Goal: Information Seeking & Learning: Learn about a topic

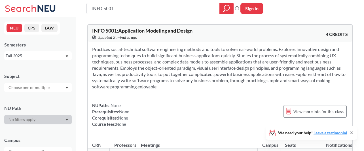
scroll to position [75, 0]
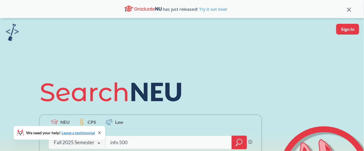
type input "info 5002"
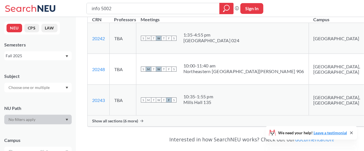
scroll to position [151, 0]
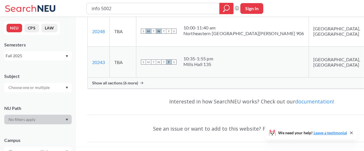
click at [144, 83] on div "Show all sections (6 more)" at bounding box center [252, 83] width 328 height 11
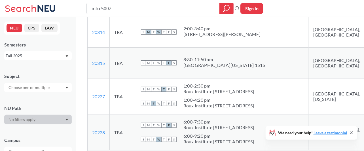
scroll to position [302, 0]
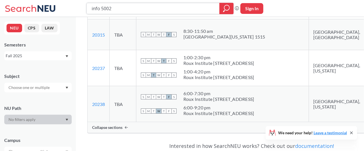
click at [124, 9] on input "info 5002" at bounding box center [153, 9] width 125 height 10
type input "info 5001"
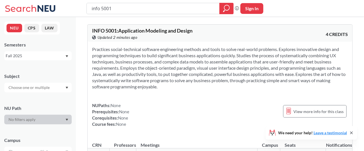
scroll to position [113, 0]
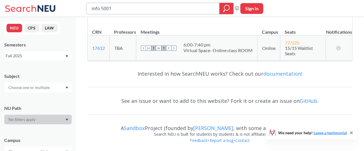
drag, startPoint x: 124, startPoint y: 9, endPoint x: 3, endPoint y: -9, distance: 121.8
type input "BIOT 5125"
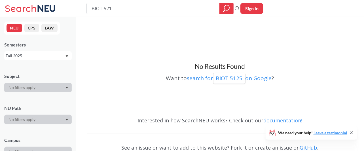
type input "BIOT 5215"
drag, startPoint x: 127, startPoint y: 10, endPoint x: 106, endPoint y: 9, distance: 20.5
click at [106, 9] on input "BIOT 5215" at bounding box center [153, 9] width 125 height 10
type input "BIOT 5145"
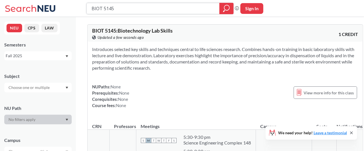
click at [120, 8] on input "BIOT 5145" at bounding box center [153, 9] width 125 height 10
type input "BIOT 5401"
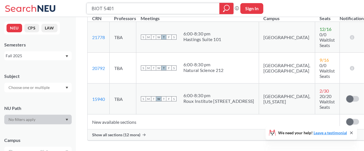
scroll to position [126, 0]
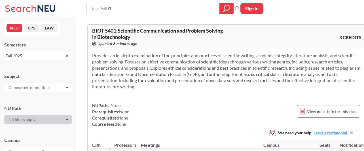
scroll to position [113, 0]
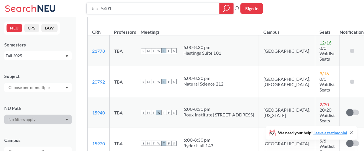
click at [125, 7] on input "biot 5401" at bounding box center [153, 9] width 125 height 10
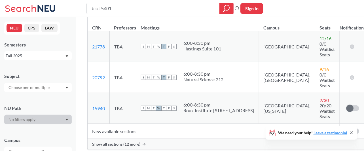
scroll to position [147, 0]
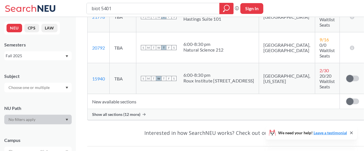
click at [123, 112] on span "Show all sections (12 more)" at bounding box center [116, 114] width 48 height 5
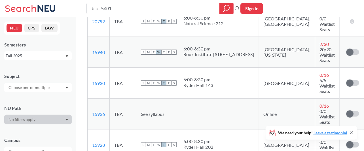
scroll to position [174, 0]
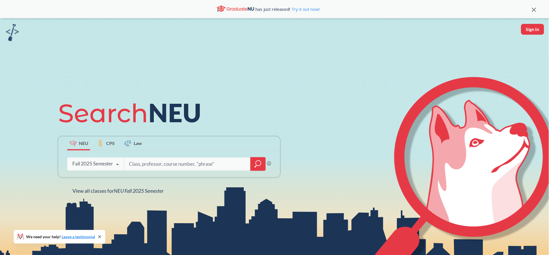
click at [156, 165] on input "search" at bounding box center [187, 164] width 118 height 12
type input "eesc 6500"
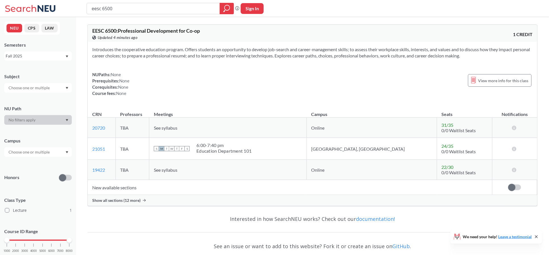
click at [135, 197] on div "Show all sections (12 more)" at bounding box center [312, 200] width 449 height 11
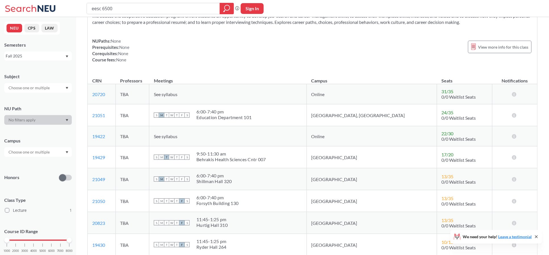
scroll to position [33, 0]
drag, startPoint x: 431, startPoint y: 135, endPoint x: 415, endPoint y: 180, distance: 47.0
click at [437, 138] on td "22 / 30 0/0 Waitlist Seats" at bounding box center [464, 137] width 55 height 20
click at [376, 253] on td "[GEOGRAPHIC_DATA]" at bounding box center [371, 245] width 130 height 22
drag, startPoint x: 426, startPoint y: 135, endPoint x: 411, endPoint y: 135, distance: 15.6
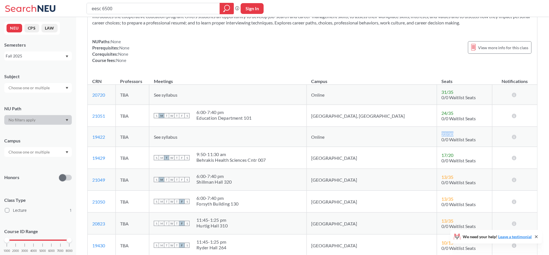
click at [442, 135] on div "22 / 30" at bounding box center [447, 133] width 11 height 5
drag, startPoint x: 113, startPoint y: 137, endPoint x: 93, endPoint y: 135, distance: 19.9
click at [93, 135] on td "19422 View this section on Banner." at bounding box center [102, 137] width 28 height 20
copy link "19422"
